Goal: Task Accomplishment & Management: Manage account settings

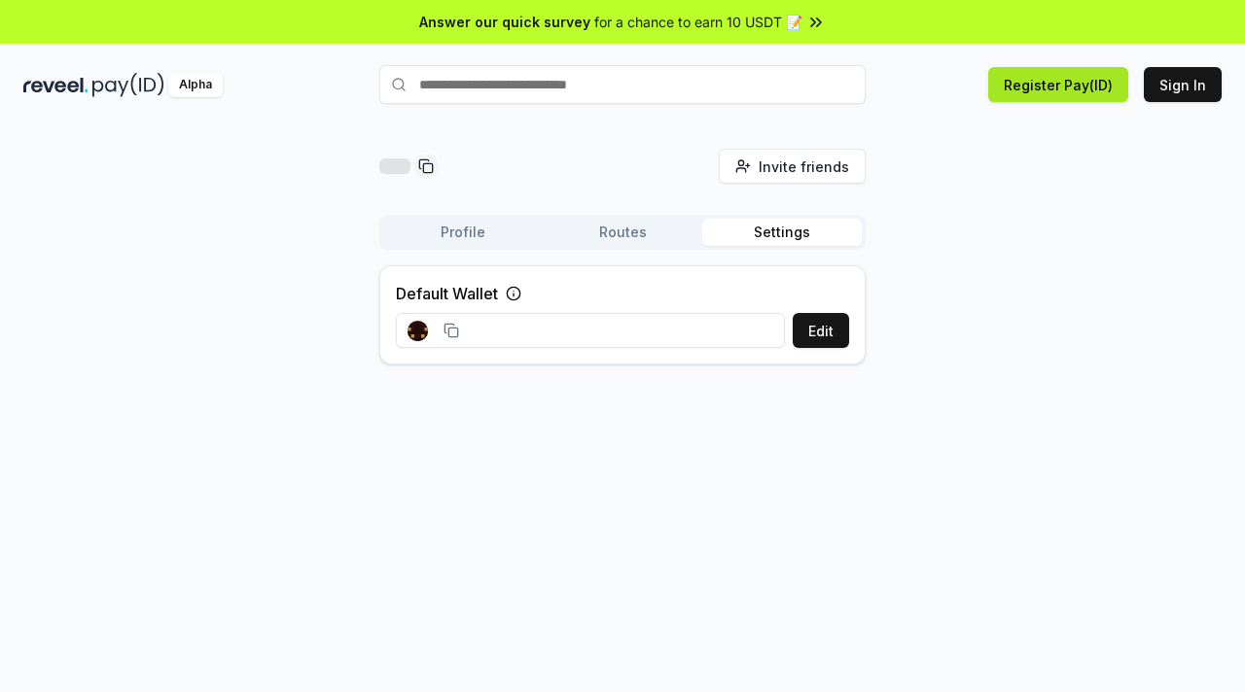
click at [1039, 79] on button "Register Pay(ID)" at bounding box center [1058, 84] width 140 height 35
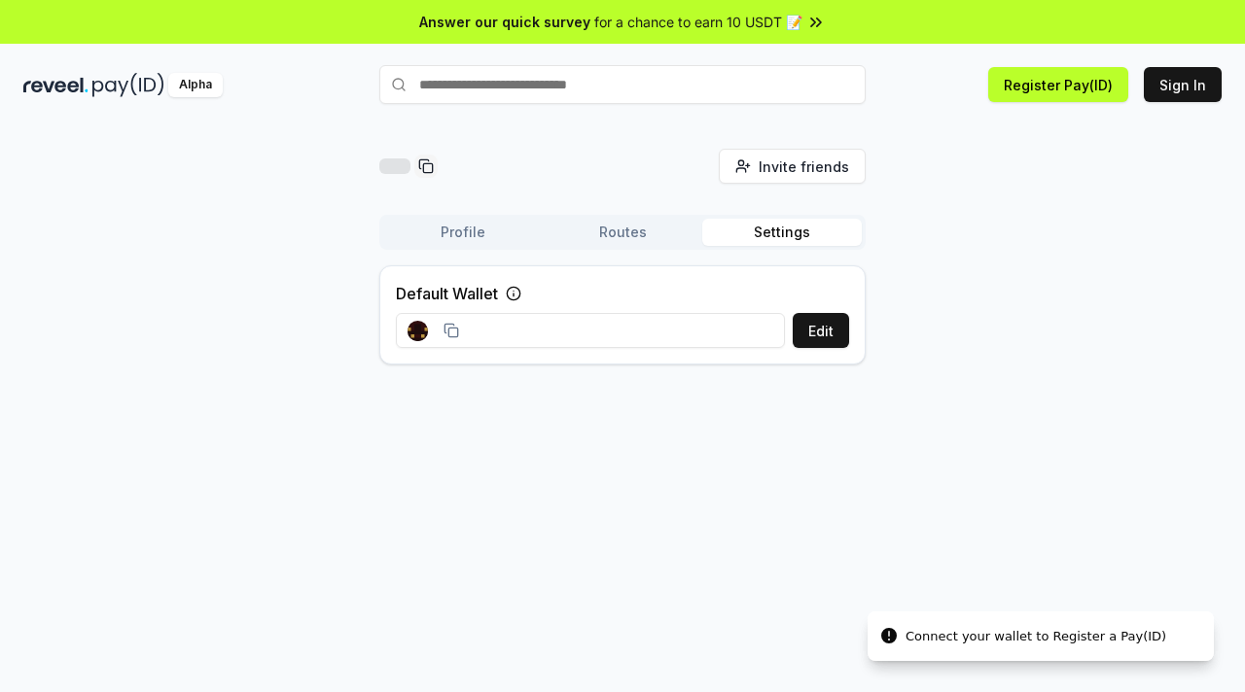
click at [551, 331] on input at bounding box center [590, 330] width 389 height 35
click at [823, 323] on button "Edit" at bounding box center [821, 330] width 56 height 35
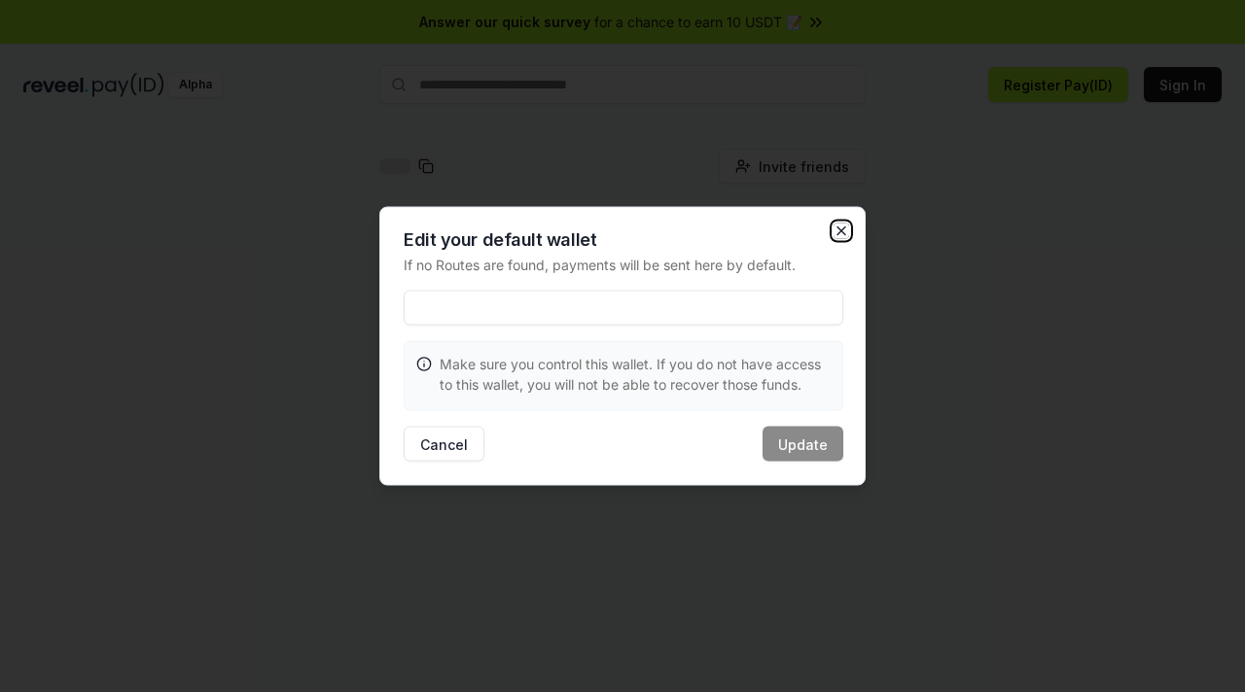
click at [841, 227] on icon "button" at bounding box center [842, 232] width 16 height 16
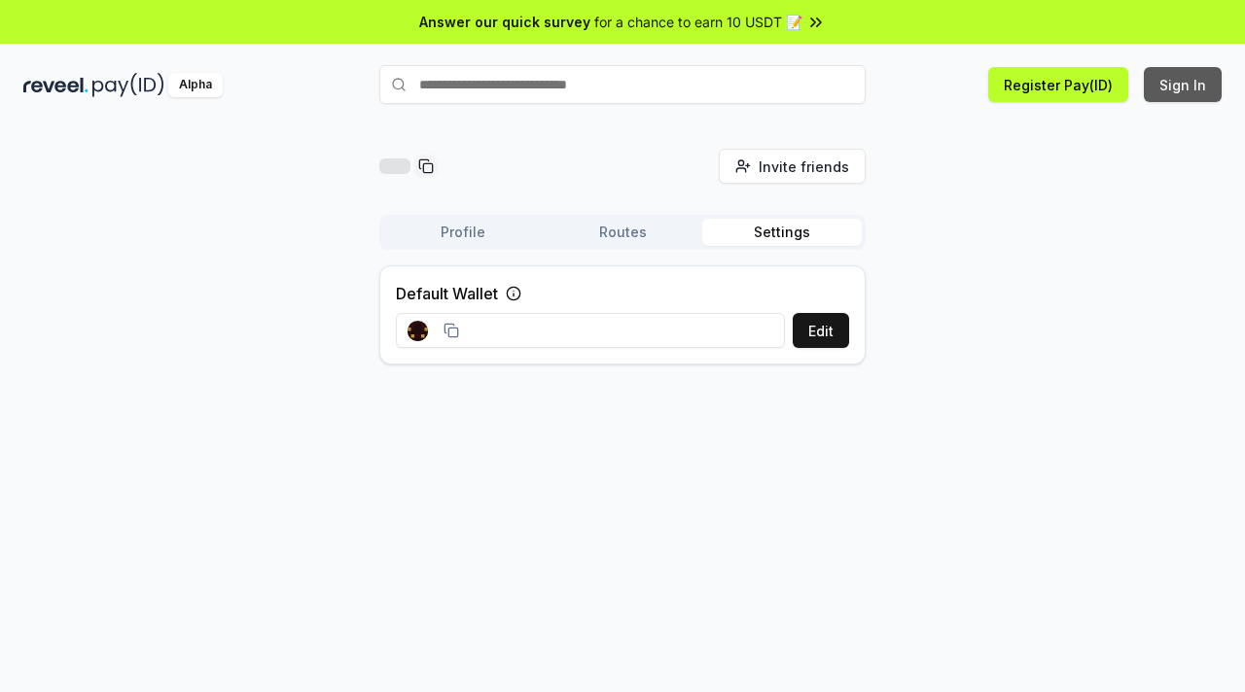
click at [1171, 89] on button "Sign In" at bounding box center [1183, 84] width 78 height 35
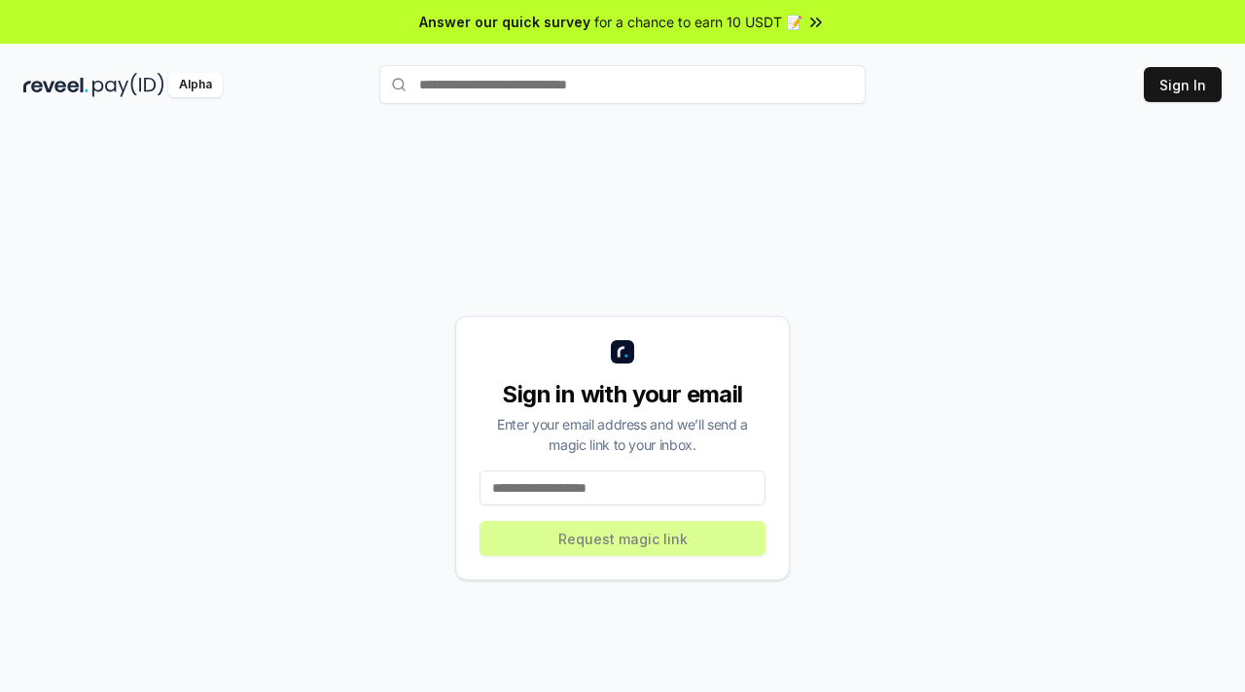
click at [607, 487] on input at bounding box center [622, 488] width 286 height 35
type input "**********"
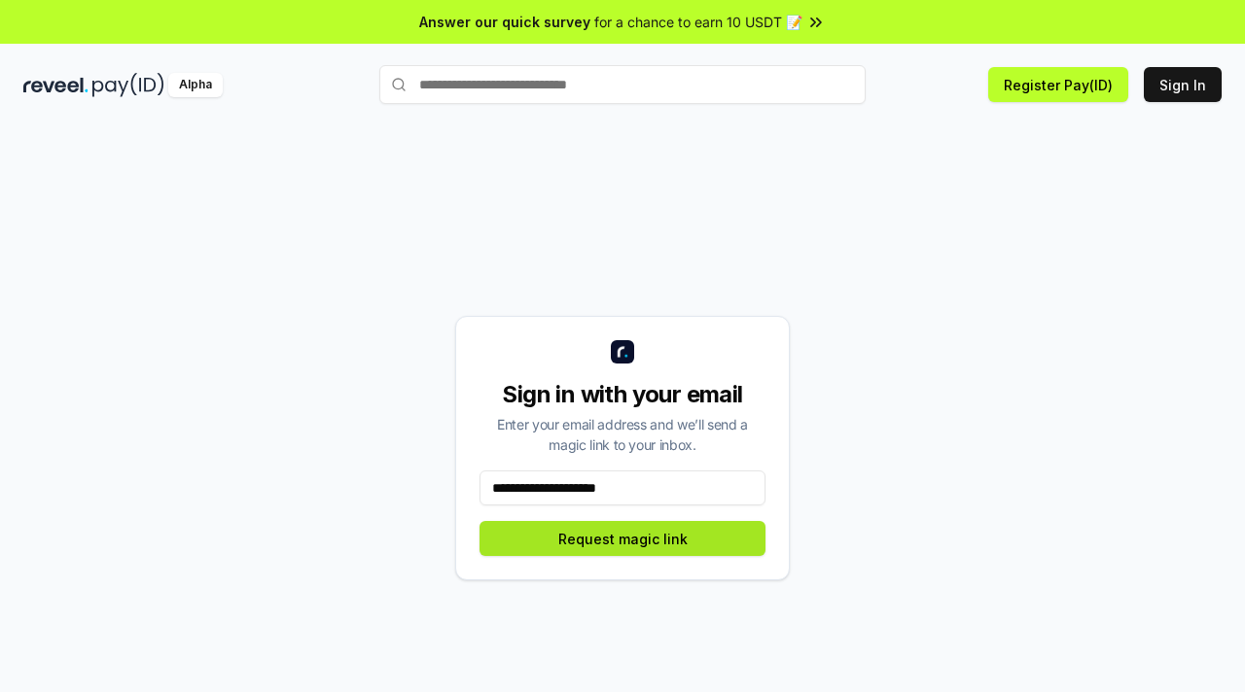
click at [621, 542] on button "Request magic link" at bounding box center [622, 538] width 286 height 35
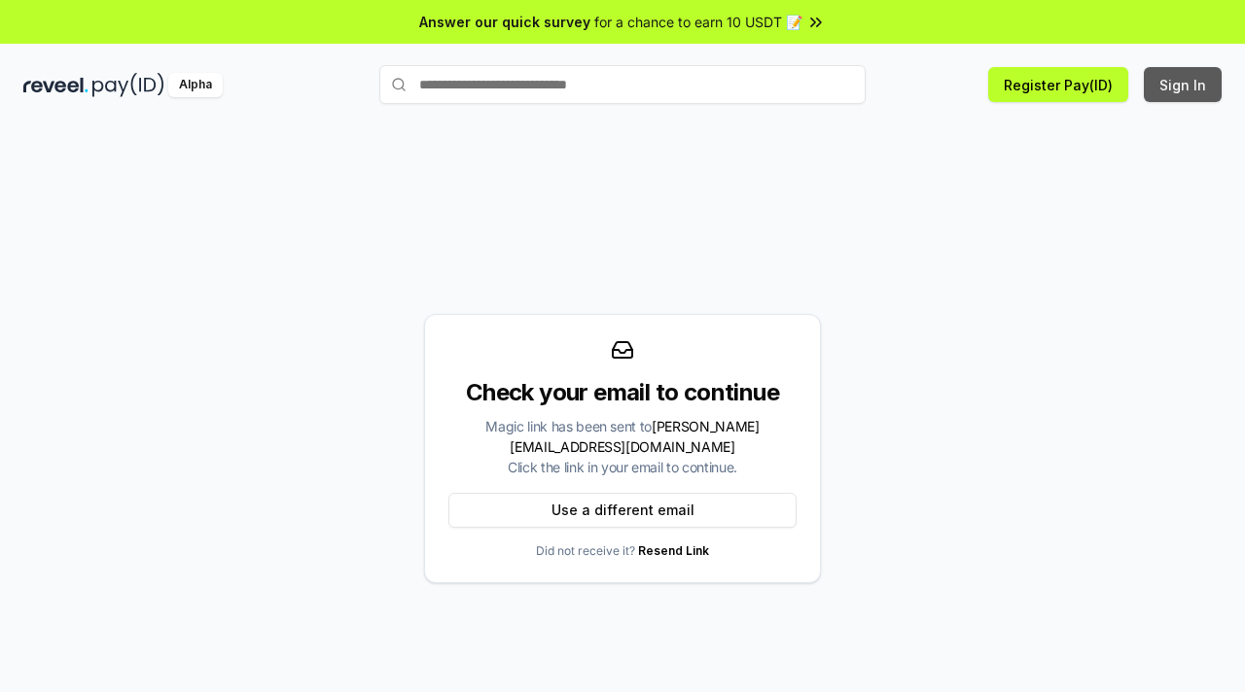
click at [1170, 86] on button "Sign In" at bounding box center [1183, 84] width 78 height 35
